Goal: Transaction & Acquisition: Purchase product/service

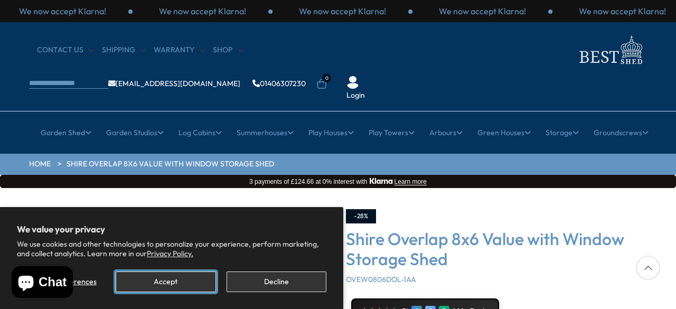
click at [166, 275] on button "Accept" at bounding box center [166, 281] width 100 height 21
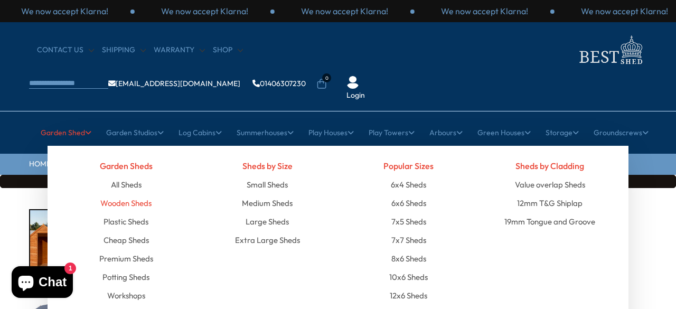
click at [136, 194] on link "Wooden Sheds" at bounding box center [125, 203] width 51 height 18
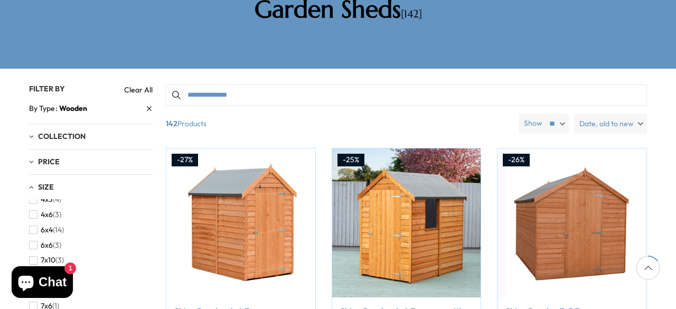
scroll to position [158, 0]
click at [36, 242] on span "button" at bounding box center [33, 246] width 8 height 8
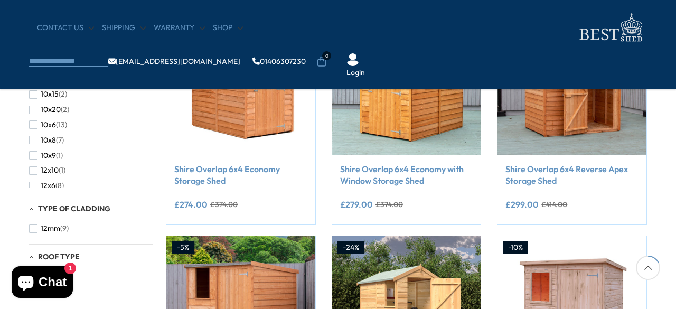
scroll to position [211, 0]
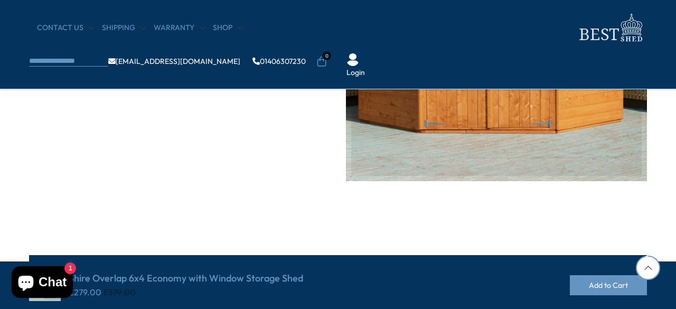
scroll to position [2482, 0]
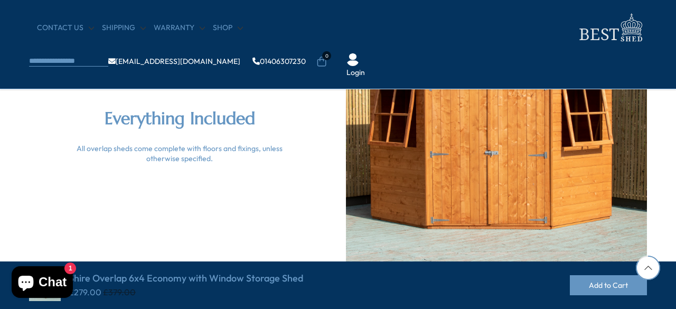
click at [650, 270] on div at bounding box center [648, 268] width 24 height 24
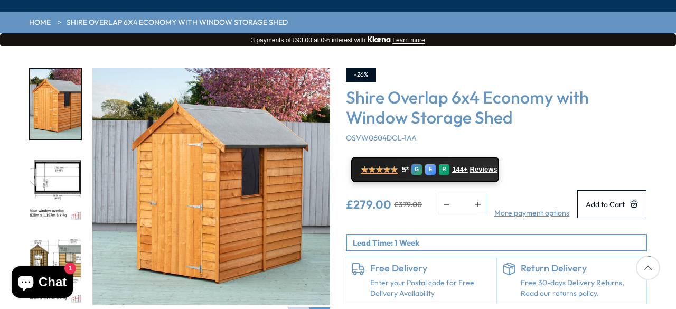
scroll to position [158, 0]
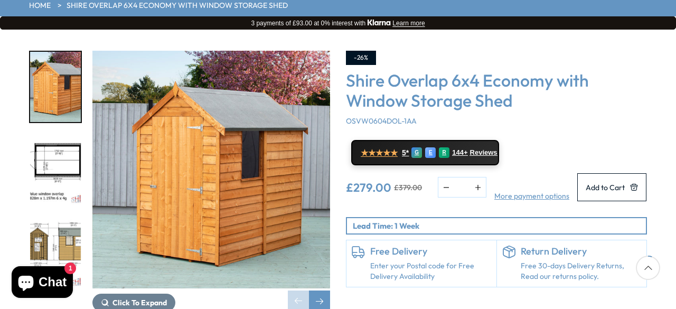
click at [58, 135] on img "2 / 9" at bounding box center [55, 170] width 51 height 70
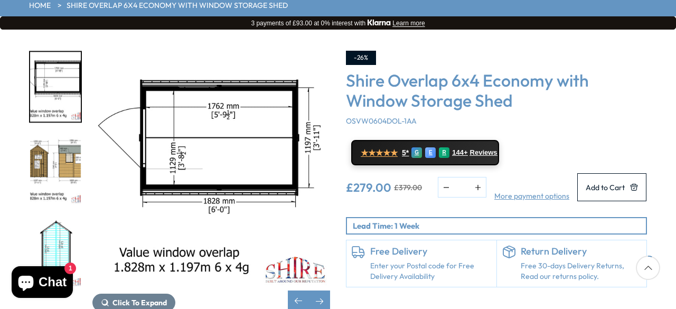
click at [62, 217] on img "4 / 9" at bounding box center [55, 252] width 51 height 70
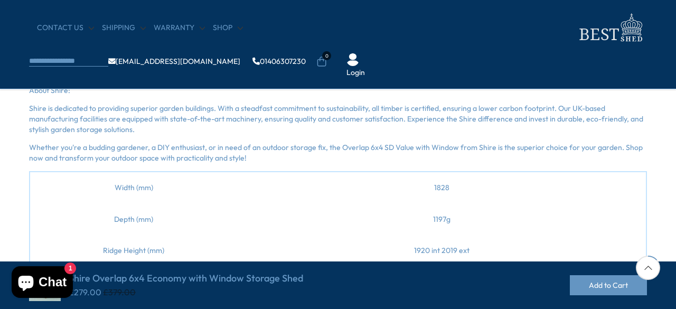
scroll to position [240, 0]
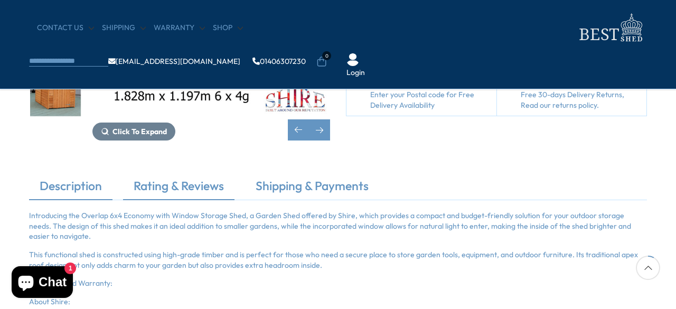
click at [193, 198] on link "Rating & Reviews" at bounding box center [178, 188] width 111 height 22
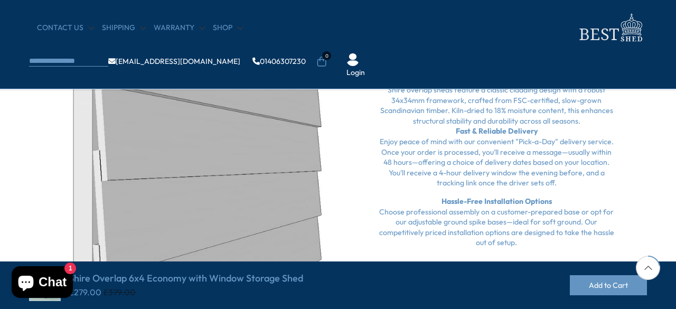
scroll to position [301, 0]
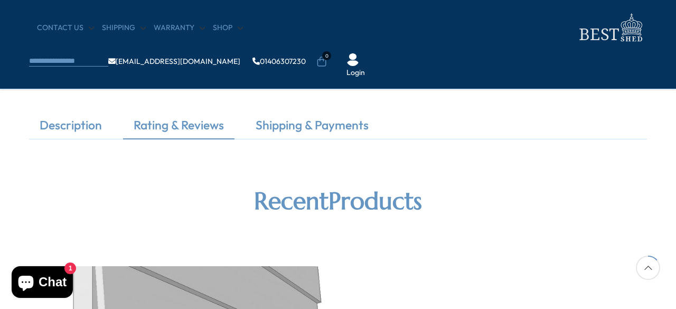
click at [193, 136] on link "Rating & Reviews" at bounding box center [178, 128] width 111 height 22
click at [298, 139] on link "Shipping & Payments" at bounding box center [312, 128] width 134 height 22
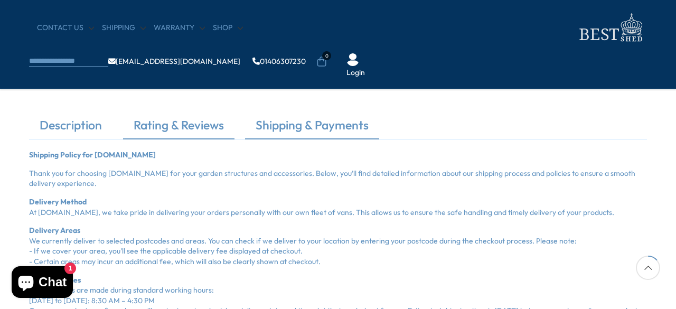
click at [190, 132] on link "Rating & Reviews" at bounding box center [178, 128] width 111 height 22
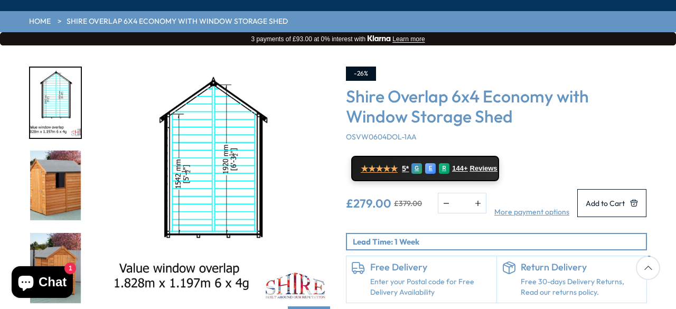
scroll to position [0, 0]
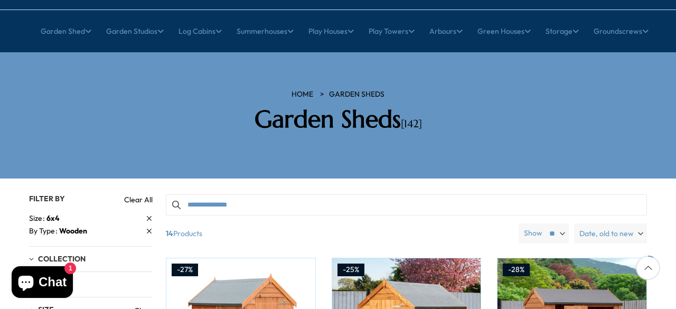
scroll to position [154, 0]
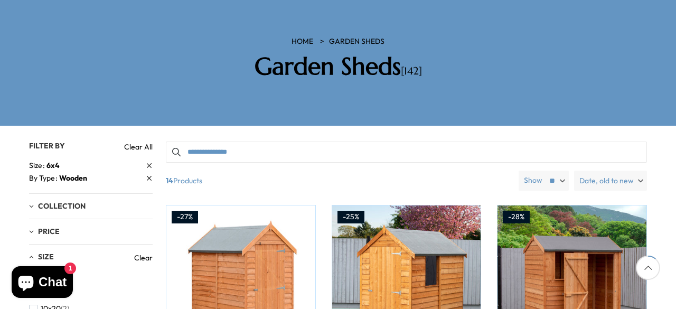
click at [147, 163] on icon at bounding box center [149, 166] width 6 height 6
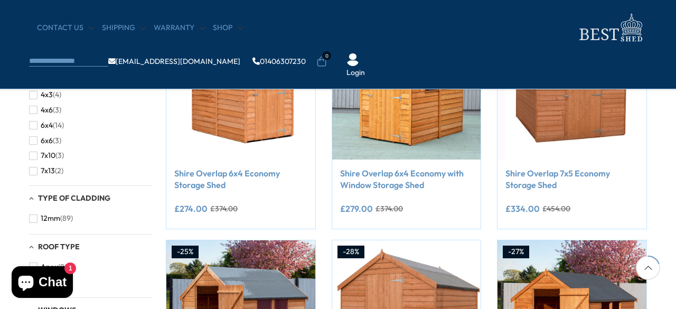
scroll to position [158, 0]
click at [37, 123] on span "button" at bounding box center [33, 123] width 8 height 8
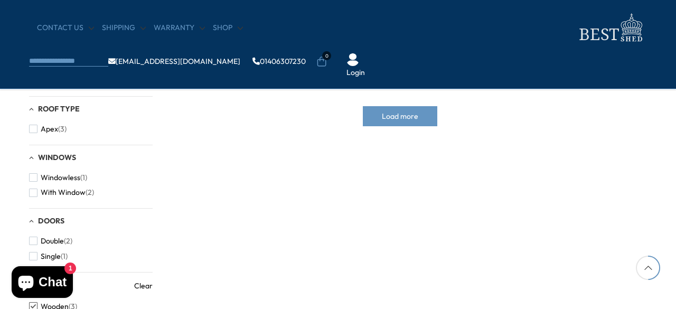
scroll to position [418, 0]
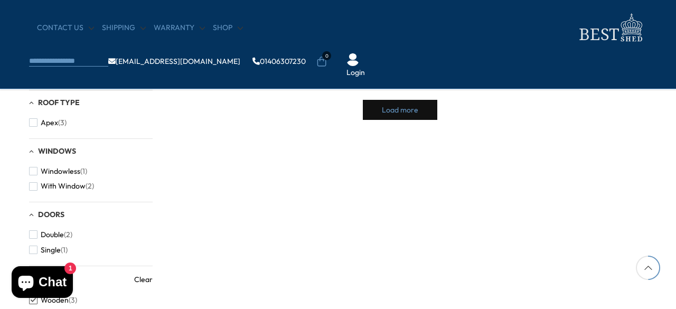
click at [397, 109] on span "Load more" at bounding box center [400, 109] width 36 height 7
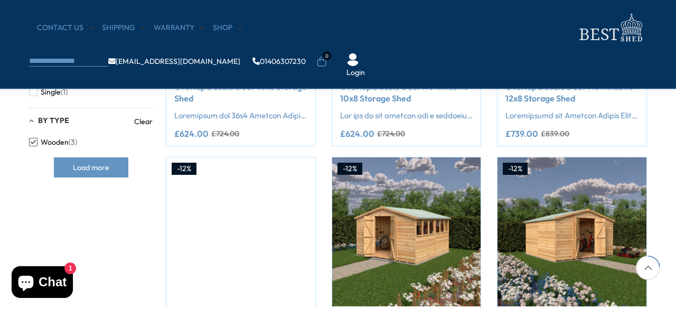
scroll to position [577, 0]
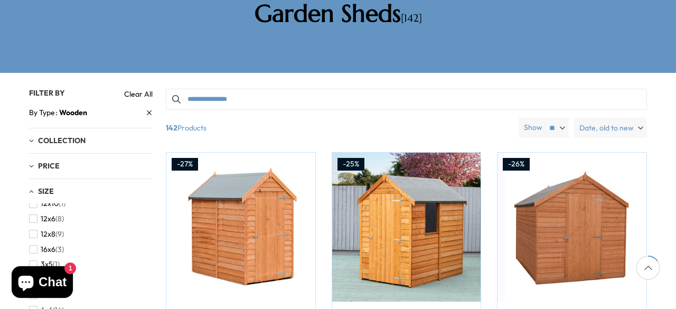
scroll to position [158, 0]
click at [32, 261] on span "button" at bounding box center [33, 265] width 8 height 8
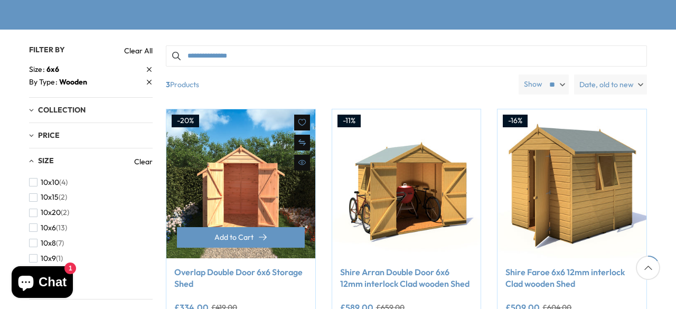
scroll to position [260, 0]
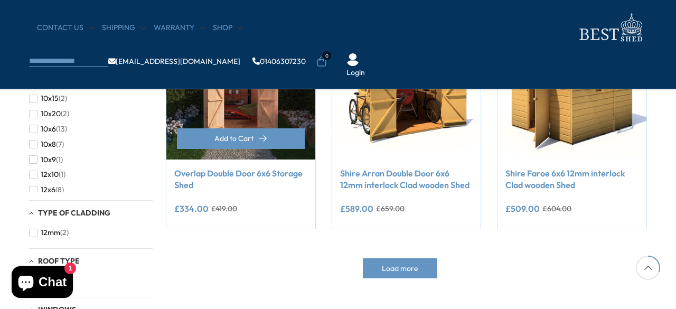
click at [245, 171] on link "Overlap Double Door 6x6 Storage Shed" at bounding box center [240, 179] width 133 height 24
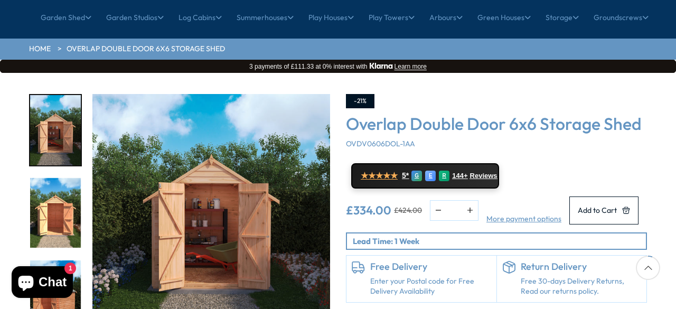
scroll to position [158, 0]
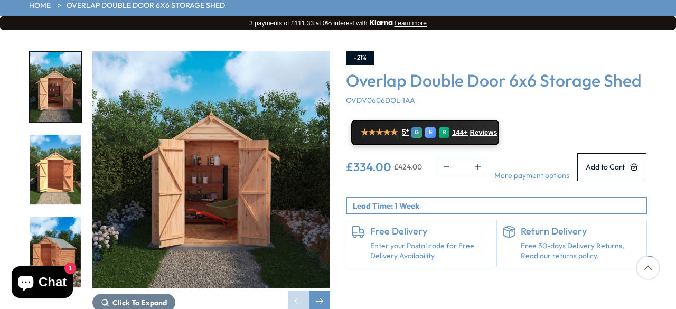
click at [57, 135] on img "2 / 10" at bounding box center [55, 170] width 51 height 70
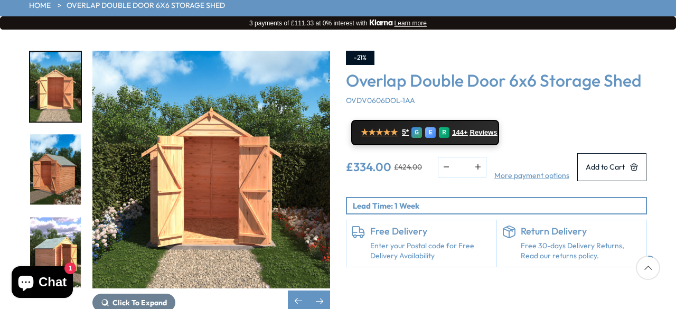
click at [60, 218] on img "4 / 10" at bounding box center [55, 252] width 51 height 70
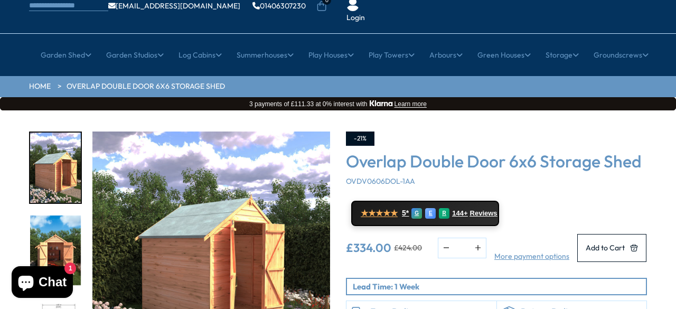
scroll to position [0, 0]
